Goal: Browse casually

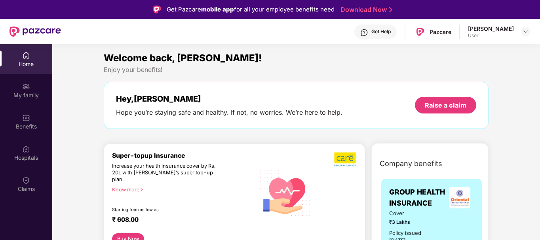
scroll to position [44, 0]
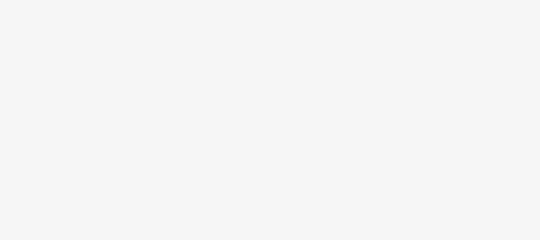
scroll to position [44, 0]
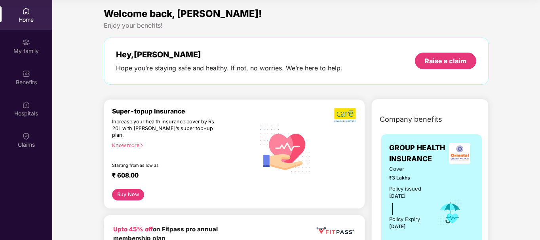
click at [337, 78] on div "Hey, Prajwal Hope you’re staying safe and healthy. If not, no worries. We’re he…" at bounding box center [296, 61] width 385 height 47
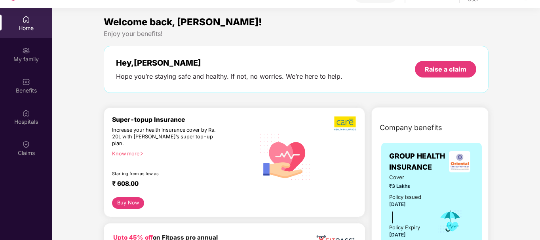
scroll to position [0, 0]
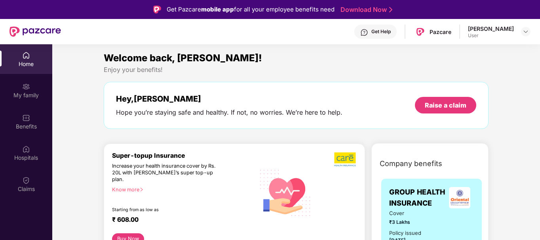
click at [499, 30] on div "[PERSON_NAME]" at bounding box center [491, 29] width 46 height 8
click at [526, 30] on img at bounding box center [525, 31] width 6 height 6
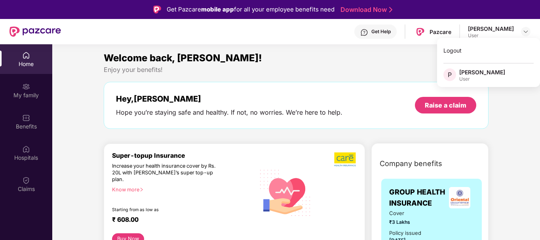
click at [401, 62] on div "Welcome back, [PERSON_NAME]!" at bounding box center [296, 58] width 385 height 15
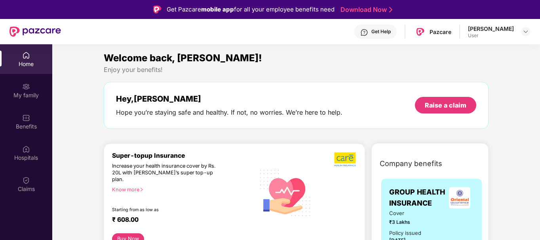
click at [302, 70] on div "Enjoy your benefits!" at bounding box center [296, 70] width 385 height 8
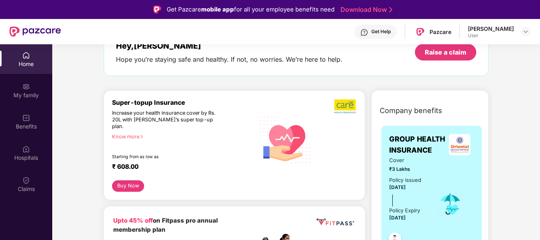
scroll to position [51, 0]
